Goal: Task Accomplishment & Management: Use online tool/utility

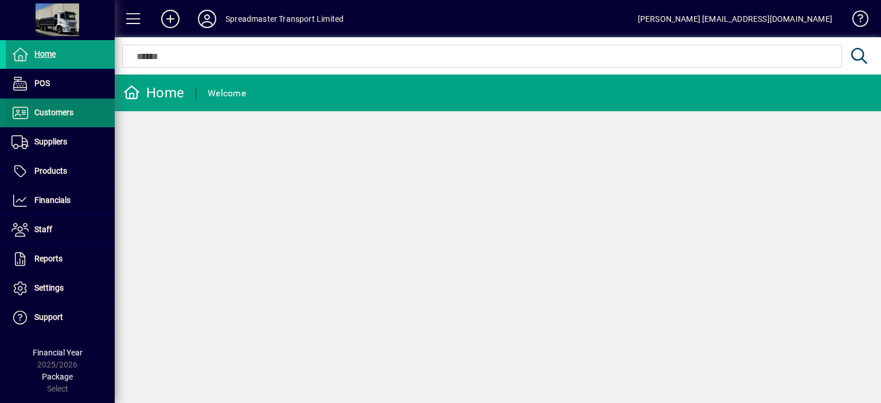
click at [60, 114] on span "Customers" at bounding box center [53, 112] width 39 height 9
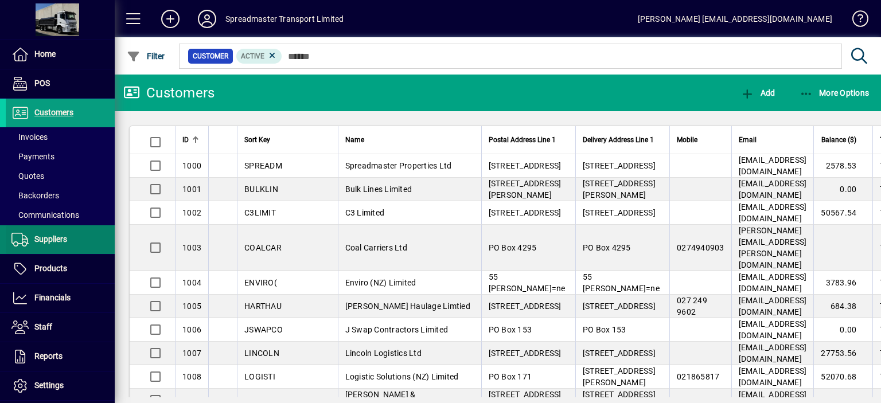
click at [57, 236] on span "Suppliers" at bounding box center [50, 239] width 33 height 9
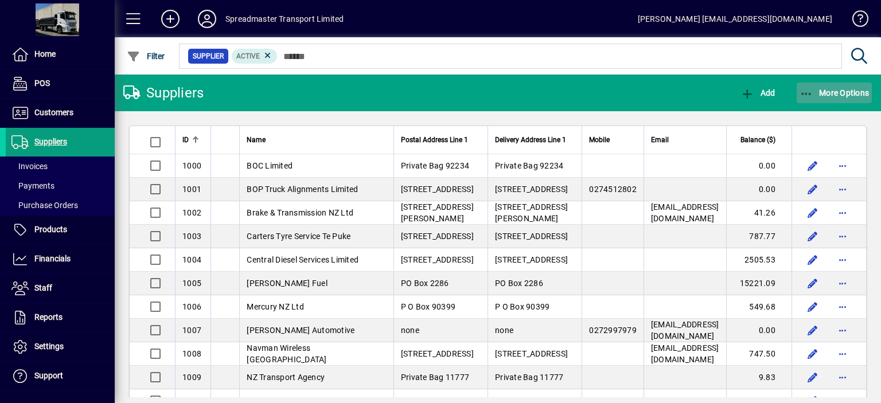
click at [828, 90] on span "More Options" at bounding box center [834, 92] width 70 height 9
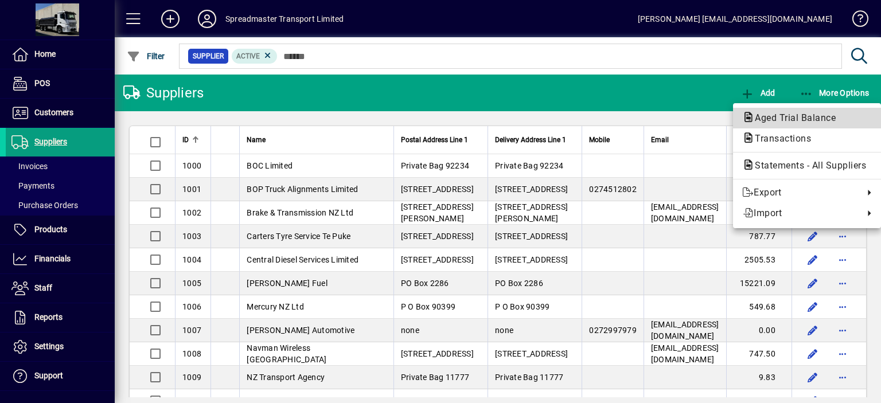
click at [766, 117] on span "Aged Trial Balance" at bounding box center [791, 117] width 99 height 11
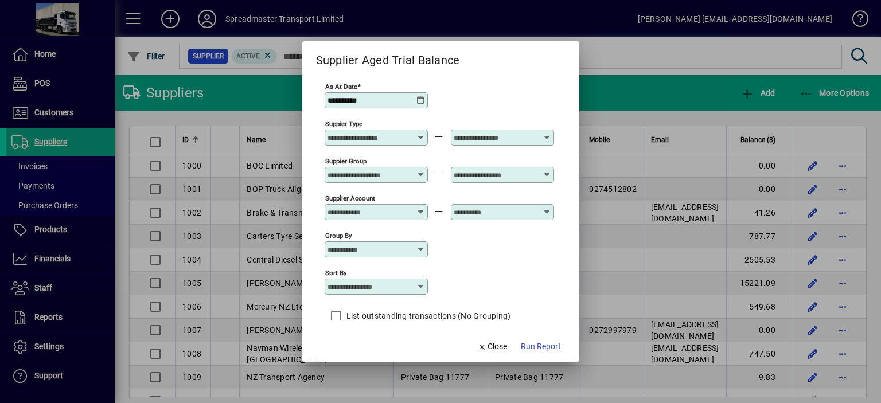
scroll to position [10, 0]
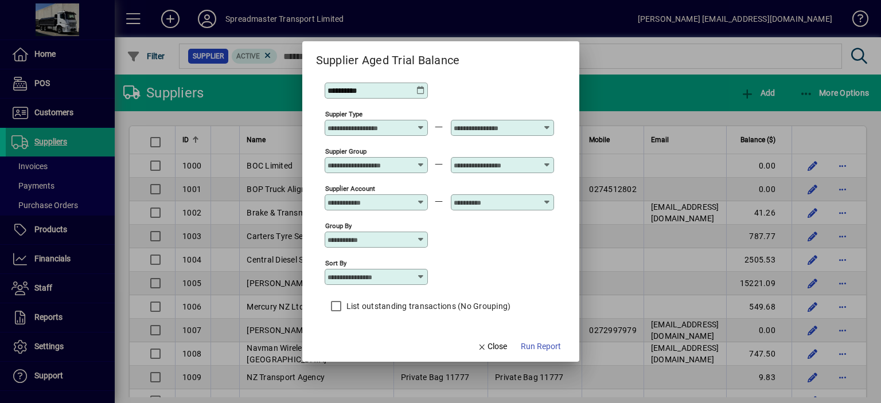
click at [424, 272] on icon at bounding box center [420, 276] width 9 height 9
click at [377, 347] on div "Supplier Name" at bounding box center [360, 347] width 55 height 12
type input "**********"
click at [528, 343] on span "Run Report" at bounding box center [541, 347] width 40 height 12
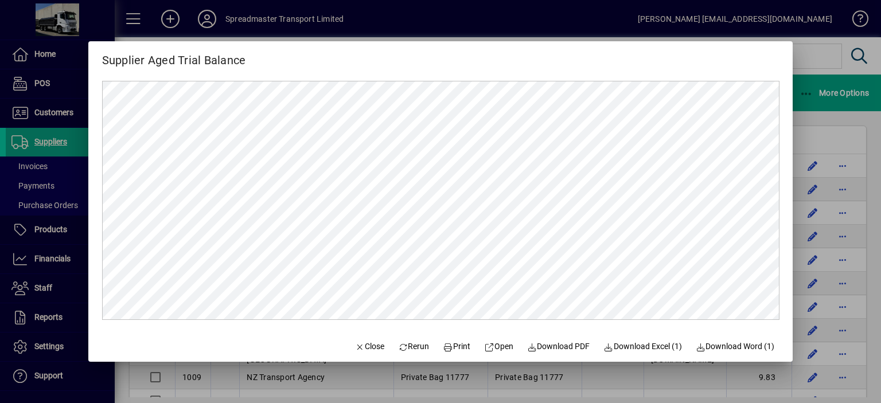
scroll to position [0, 0]
click at [362, 347] on span "Close" at bounding box center [369, 347] width 30 height 12
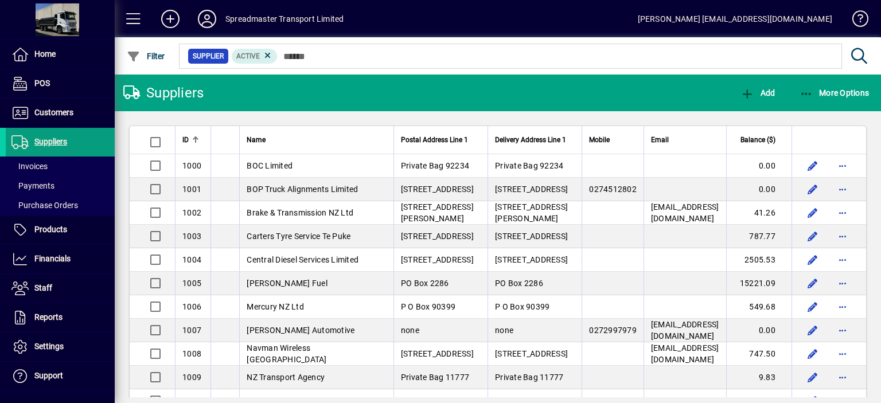
click at [205, 15] on icon at bounding box center [207, 19] width 23 height 18
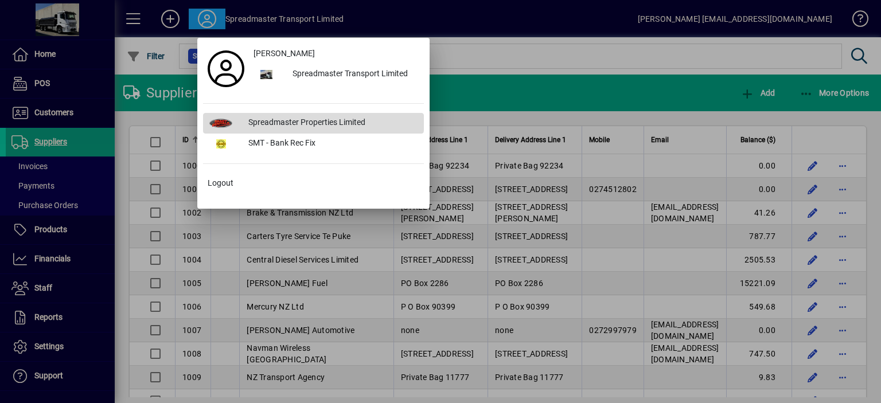
click at [267, 117] on div "Spreadmaster Properties Limited" at bounding box center [331, 123] width 185 height 21
